Goal: Find specific page/section

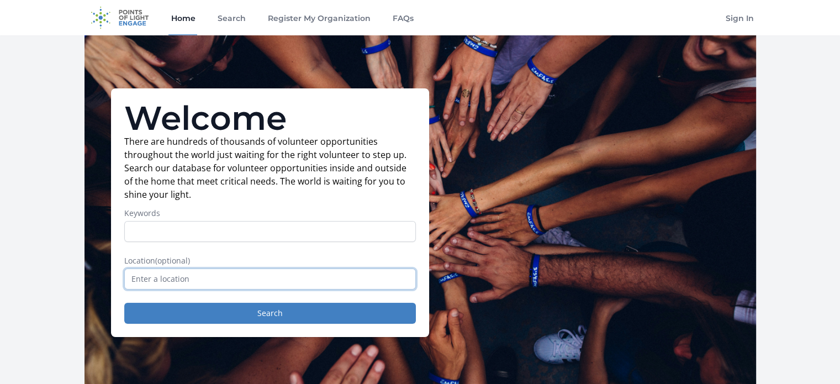
click at [174, 280] on input "text" at bounding box center [270, 278] width 292 height 21
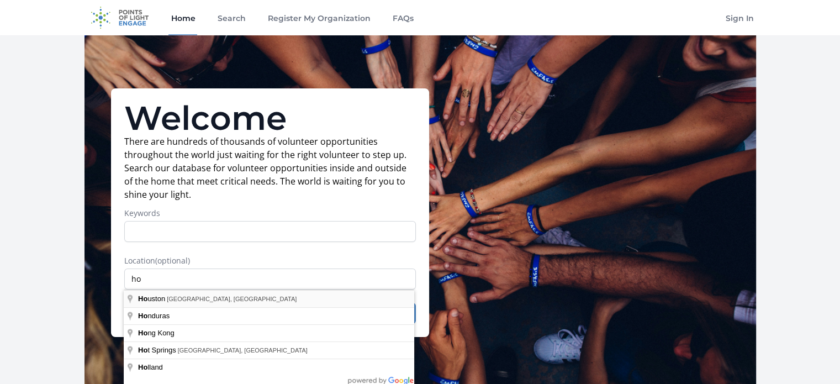
type input "[GEOGRAPHIC_DATA], [GEOGRAPHIC_DATA], [GEOGRAPHIC_DATA]"
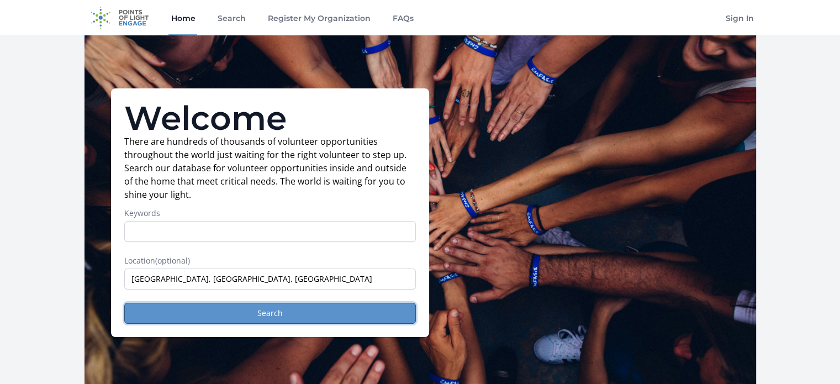
click at [296, 316] on button "Search" at bounding box center [270, 313] width 292 height 21
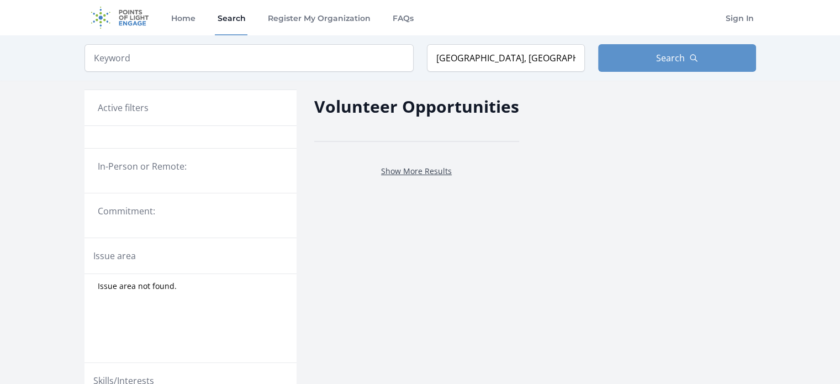
click at [427, 169] on link "Show More Results" at bounding box center [416, 171] width 71 height 10
